Goal: Communication & Community: Participate in discussion

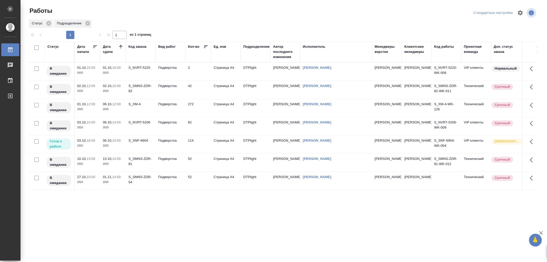
click at [173, 146] on td "Подверстка" at bounding box center [171, 144] width 30 height 18
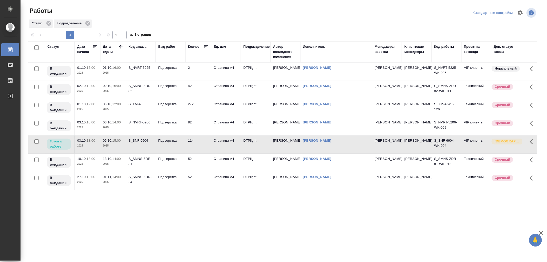
click at [173, 146] on td "Подверстка" at bounding box center [171, 144] width 30 height 18
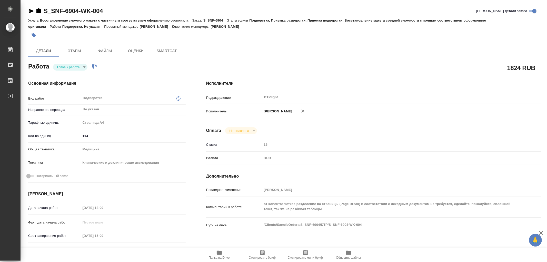
type textarea "x"
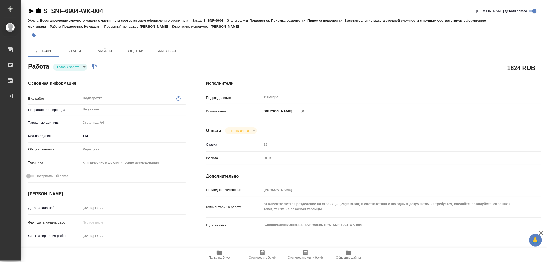
type textarea "x"
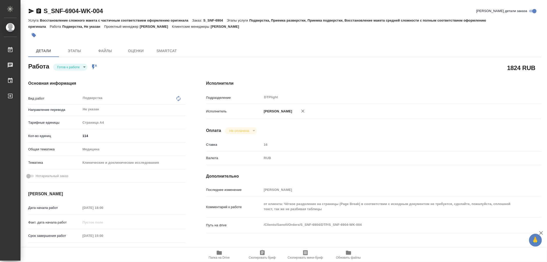
type textarea "x"
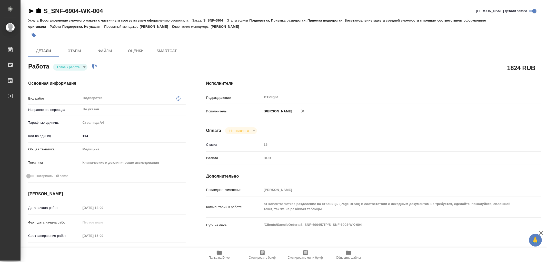
type textarea "x"
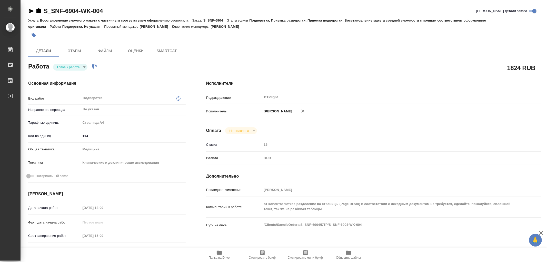
type textarea "x"
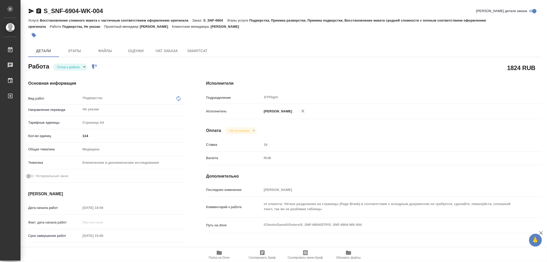
type textarea "x"
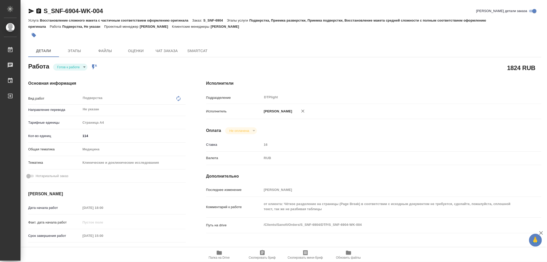
type textarea "x"
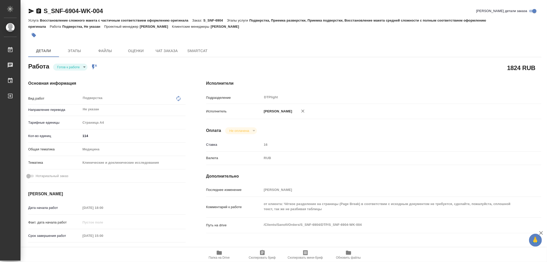
click at [222, 252] on icon "button" at bounding box center [219, 252] width 5 height 4
click at [175, 52] on span "Чат заказа" at bounding box center [166, 51] width 25 height 6
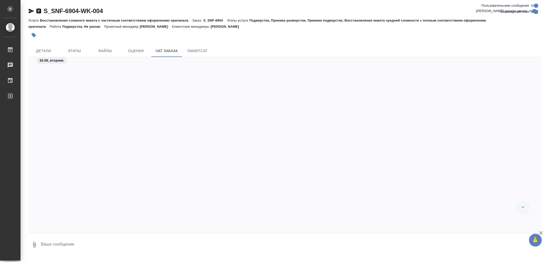
scroll to position [10616, 0]
